Goal: Navigation & Orientation: Find specific page/section

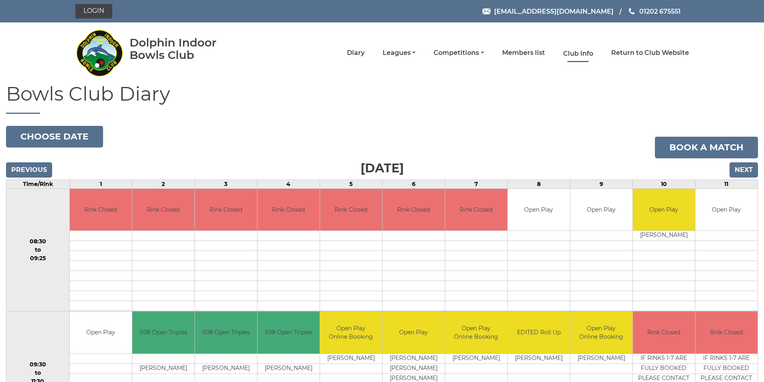
click at [580, 55] on link "Club Info" at bounding box center [578, 53] width 30 height 9
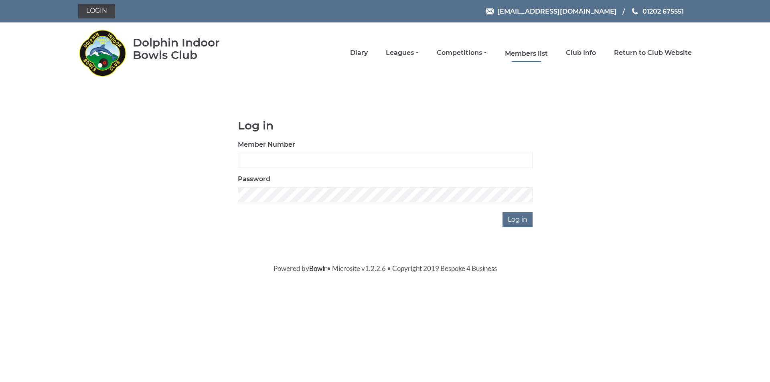
click at [515, 52] on link "Members list" at bounding box center [526, 53] width 43 height 9
click at [451, 55] on link "Competitions" at bounding box center [462, 53] width 50 height 9
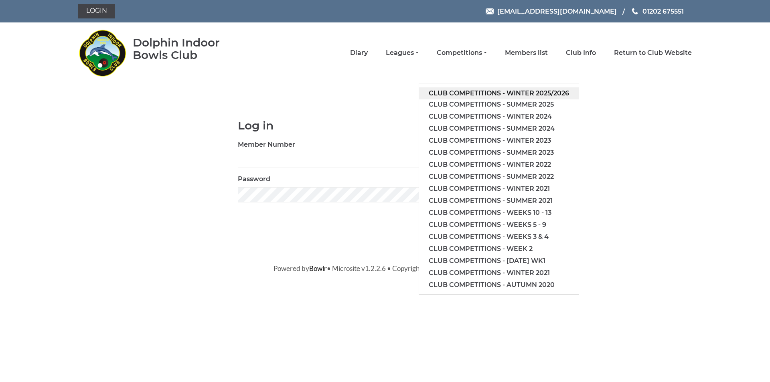
click at [480, 93] on link "Club competitions - Winter 2025/2026" at bounding box center [499, 93] width 160 height 12
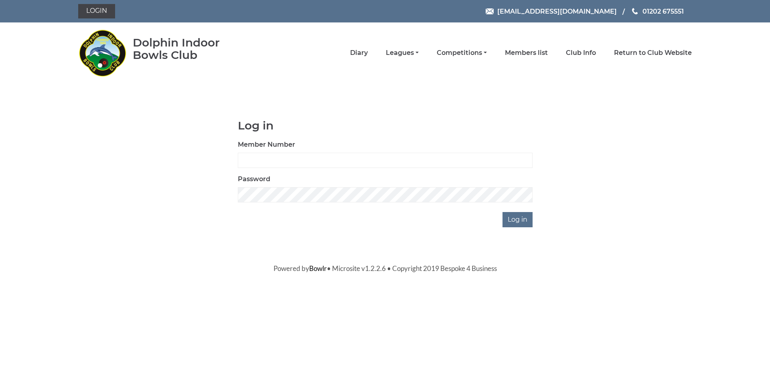
click at [480, 93] on body "Login reception@dolphinibc.com 01202 675551" at bounding box center [385, 137] width 770 height 274
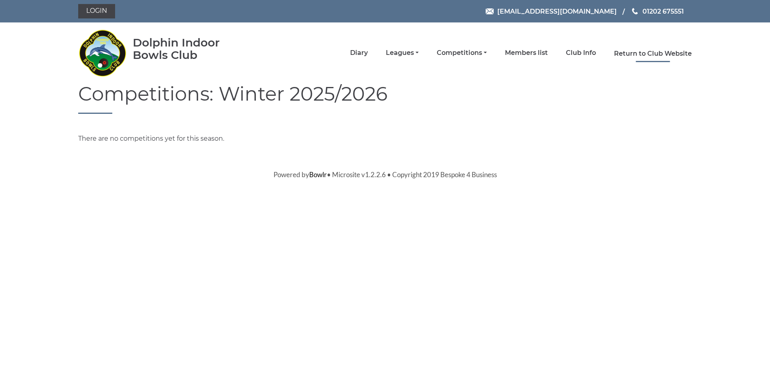
click at [653, 52] on link "Return to Club Website" at bounding box center [653, 53] width 78 height 9
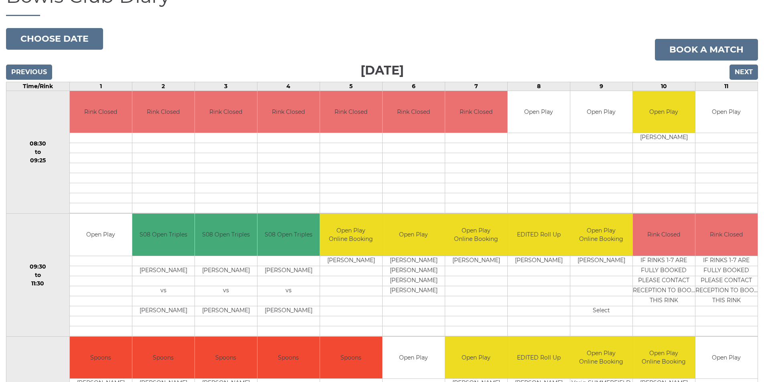
scroll to position [80, 0]
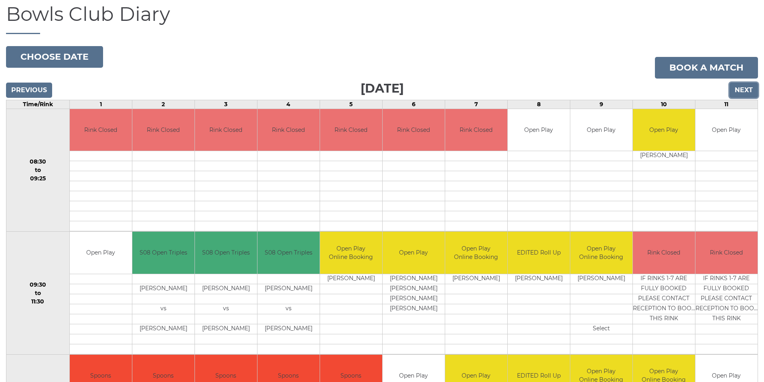
click at [745, 91] on input "Next" at bounding box center [744, 90] width 28 height 15
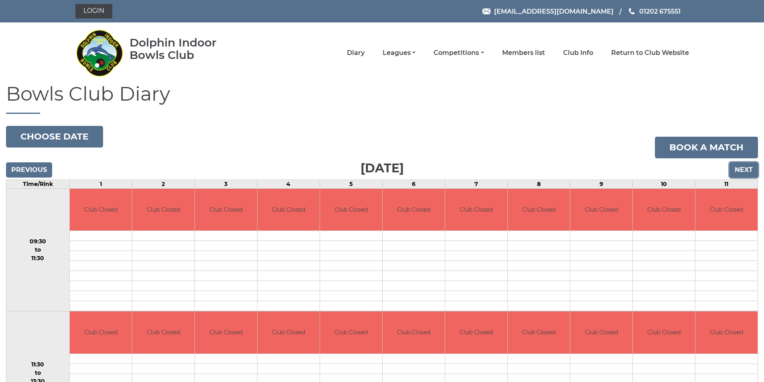
click at [750, 170] on input "Next" at bounding box center [744, 169] width 28 height 15
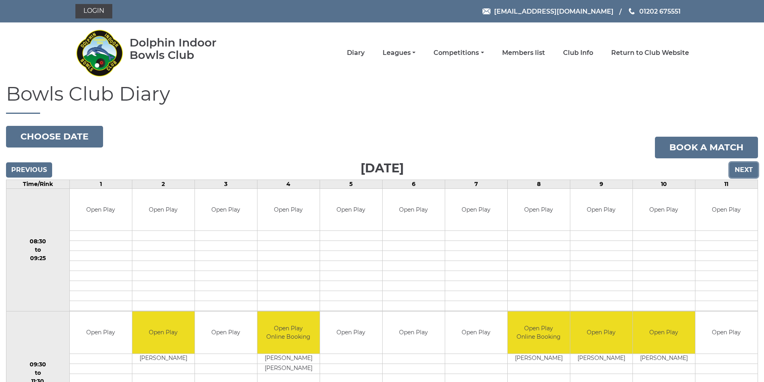
click at [744, 172] on input "Next" at bounding box center [744, 169] width 28 height 15
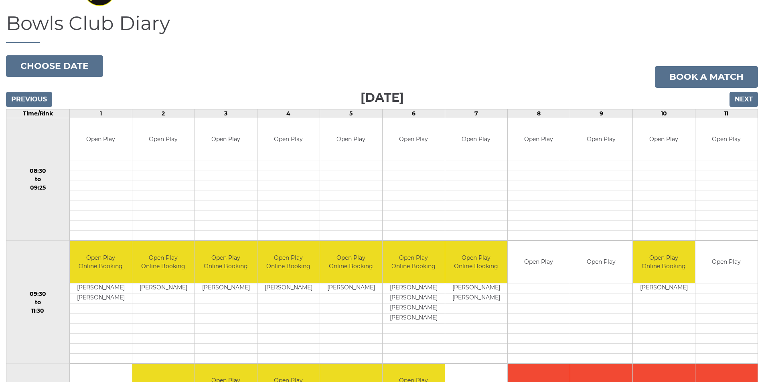
scroll to position [80, 0]
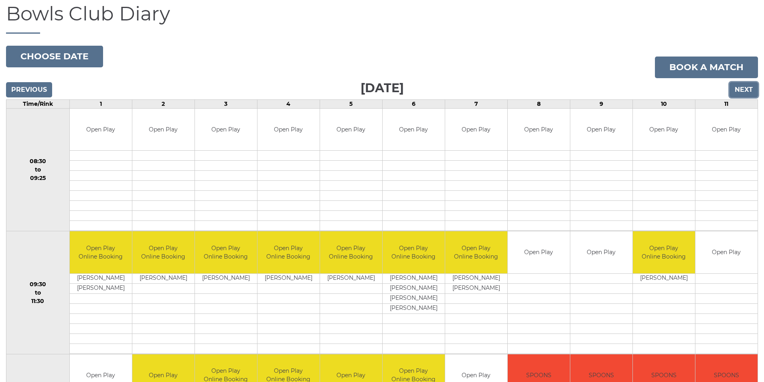
click at [744, 90] on input "Next" at bounding box center [744, 89] width 28 height 15
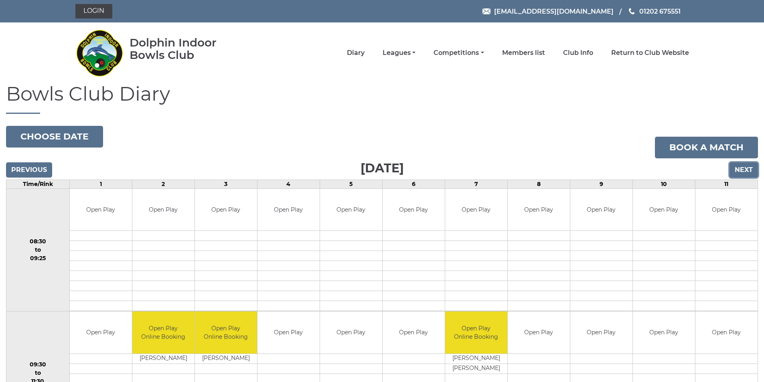
click at [740, 168] on input "Next" at bounding box center [744, 169] width 28 height 15
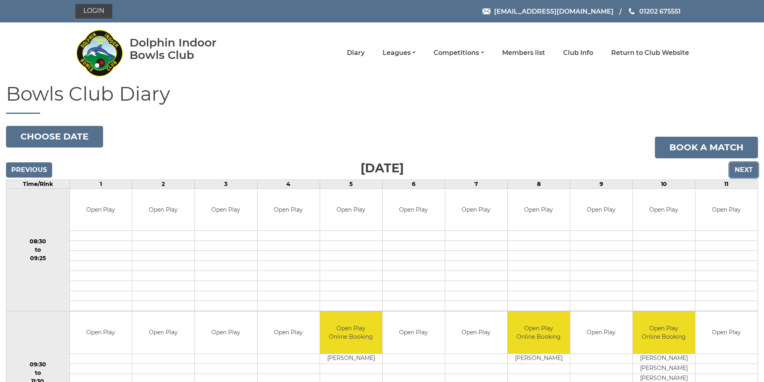
click at [740, 168] on input "Next" at bounding box center [744, 169] width 28 height 15
